Goal: Task Accomplishment & Management: Use online tool/utility

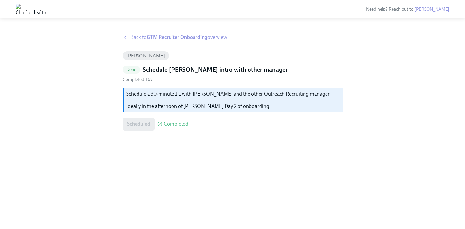
click at [145, 36] on span "Back to GTM Recruiter Onboarding overview" at bounding box center [178, 37] width 97 height 7
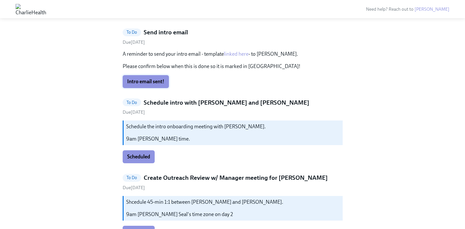
scroll to position [80, 0]
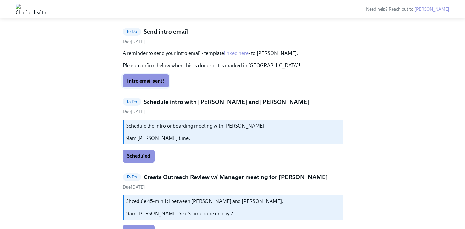
click at [137, 80] on span "Intro email sent!" at bounding box center [145, 81] width 37 height 6
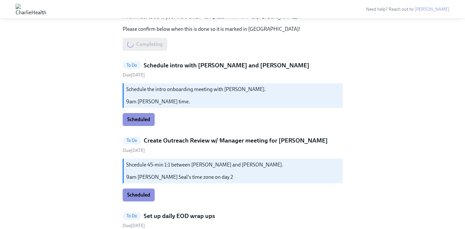
scroll to position [124, 0]
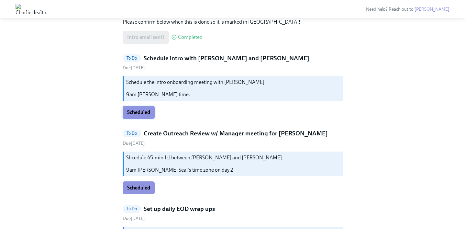
click at [134, 113] on span "Scheduled" at bounding box center [138, 112] width 23 height 6
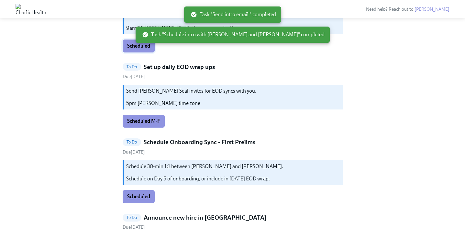
scroll to position [45, 0]
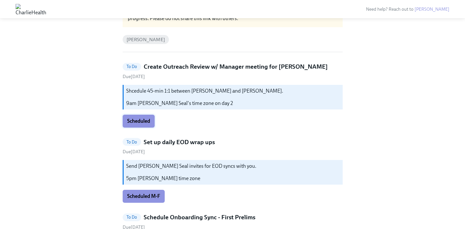
click at [134, 120] on span "Scheduled" at bounding box center [138, 121] width 23 height 6
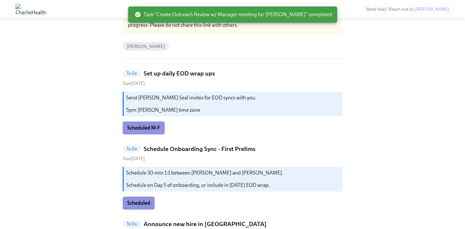
scroll to position [40, 0]
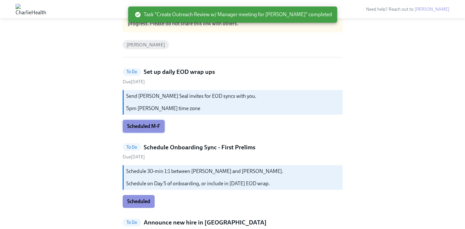
click at [138, 125] on span "Scheduled M-F" at bounding box center [143, 126] width 33 height 6
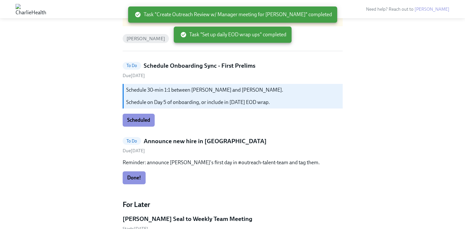
scroll to position [47, 0]
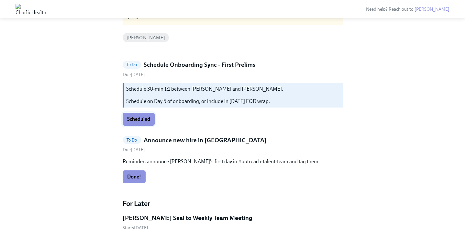
click at [137, 116] on span "Scheduled" at bounding box center [138, 119] width 23 height 6
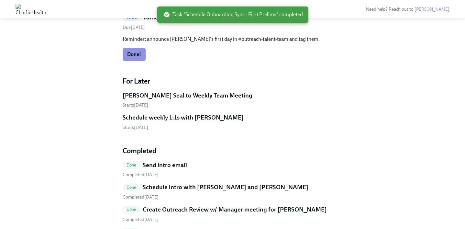
scroll to position [95, 0]
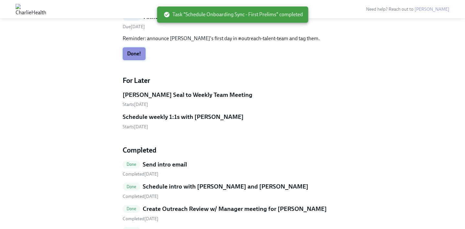
click at [135, 50] on span "Done!" at bounding box center [134, 53] width 14 height 6
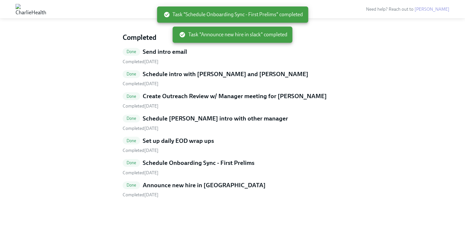
scroll to position [0, 0]
